Goal: Answer question/provide support: Answer question/provide support

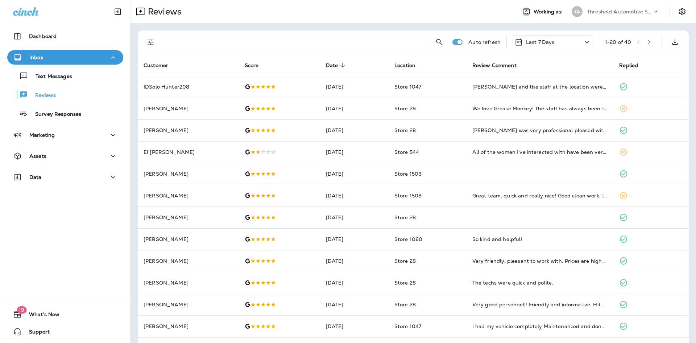
click at [161, 45] on div "Auto refresh Last 7 Days 1 - 20 of 40" at bounding box center [415, 41] width 542 height 23
click at [136, 40] on div "Auto refresh Last 7 Days 1 - 20 of 40 Customer Score Date sorted descending Loc…" at bounding box center [414, 270] width 566 height 495
drag, startPoint x: 142, startPoint y: 40, endPoint x: 149, endPoint y: 41, distance: 6.7
click at [143, 40] on div "Auto refresh Last 7 Days 1 - 20 of 40" at bounding box center [413, 42] width 551 height 24
click at [149, 41] on icon "Filters" at bounding box center [150, 42] width 9 height 9
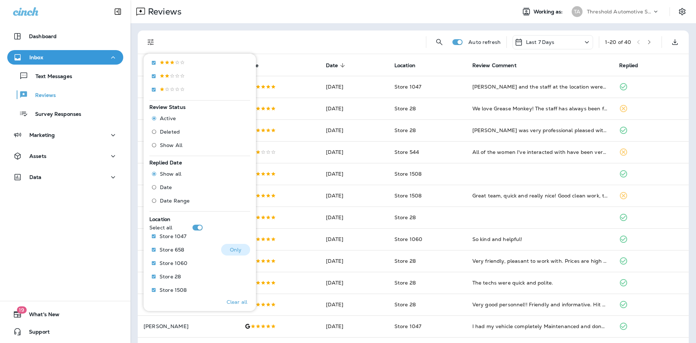
scroll to position [181, 0]
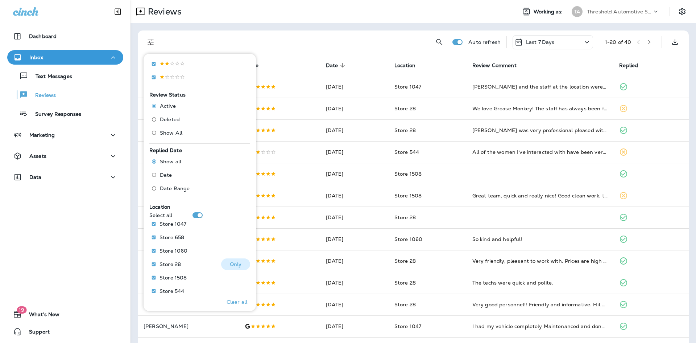
click at [234, 264] on p "Only" at bounding box center [236, 264] width 12 height 6
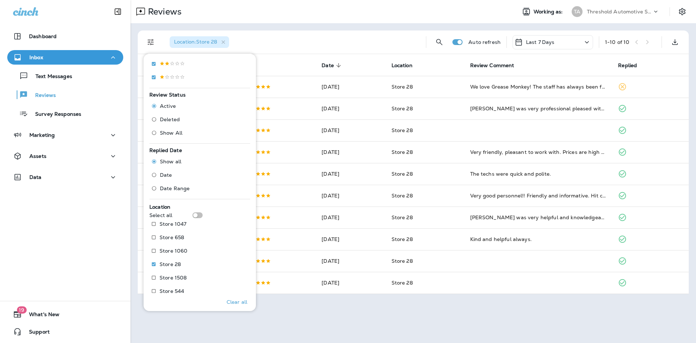
click at [375, 41] on div "Location : Store 28" at bounding box center [292, 41] width 256 height 23
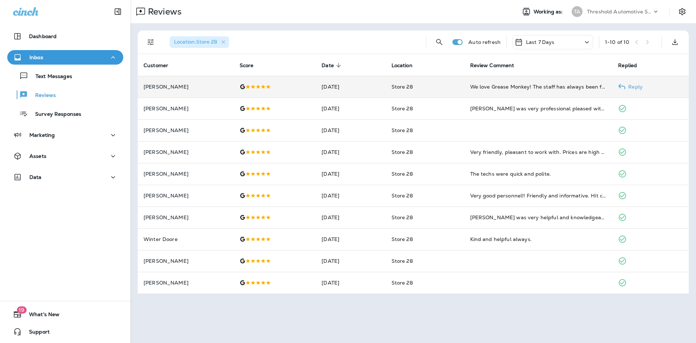
click at [532, 95] on td "We love Grease Monkey! The staff has always been friendly and easy to work with…" at bounding box center [538, 87] width 148 height 22
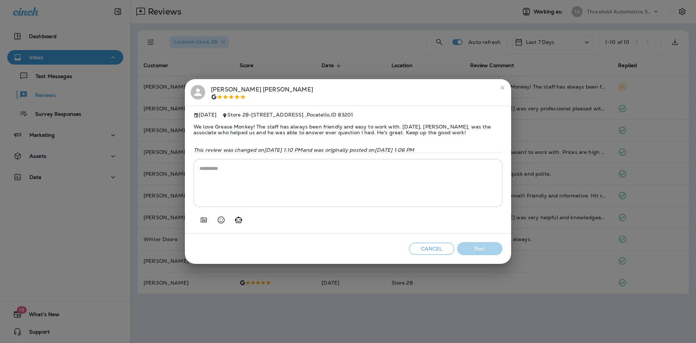
click at [457, 157] on div "* ​" at bounding box center [348, 180] width 309 height 54
click at [441, 188] on textarea at bounding box center [347, 183] width 297 height 36
click at [235, 224] on icon "Generate AI response" at bounding box center [238, 219] width 9 height 9
type textarea "**********"
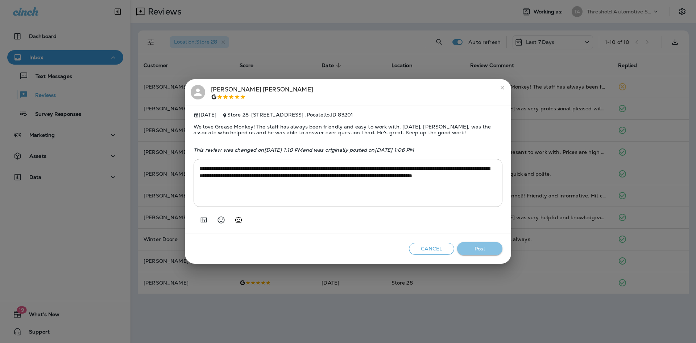
click at [479, 247] on button "Post" at bounding box center [479, 248] width 45 height 13
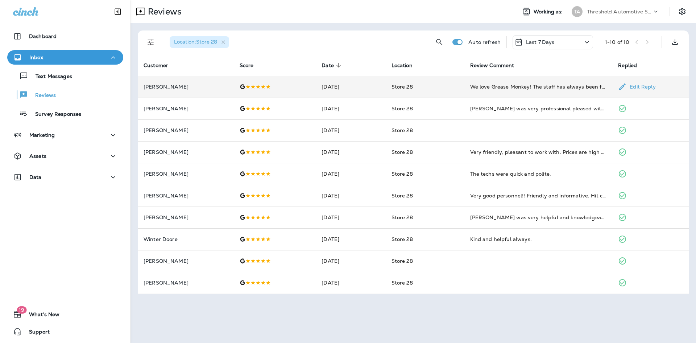
click at [395, 91] on td "Store 28" at bounding box center [425, 87] width 79 height 22
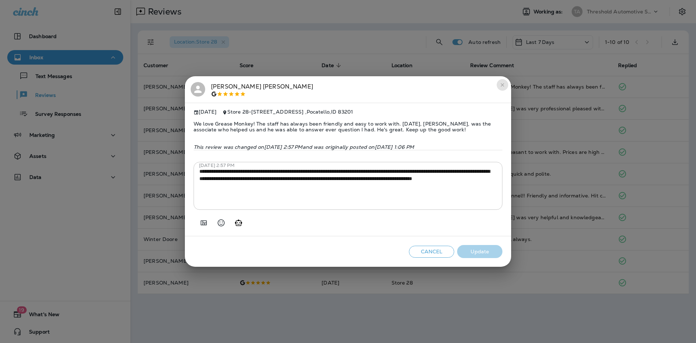
click at [502, 84] on icon "close" at bounding box center [503, 85] width 6 height 6
